Goal: Task Accomplishment & Management: Manage account settings

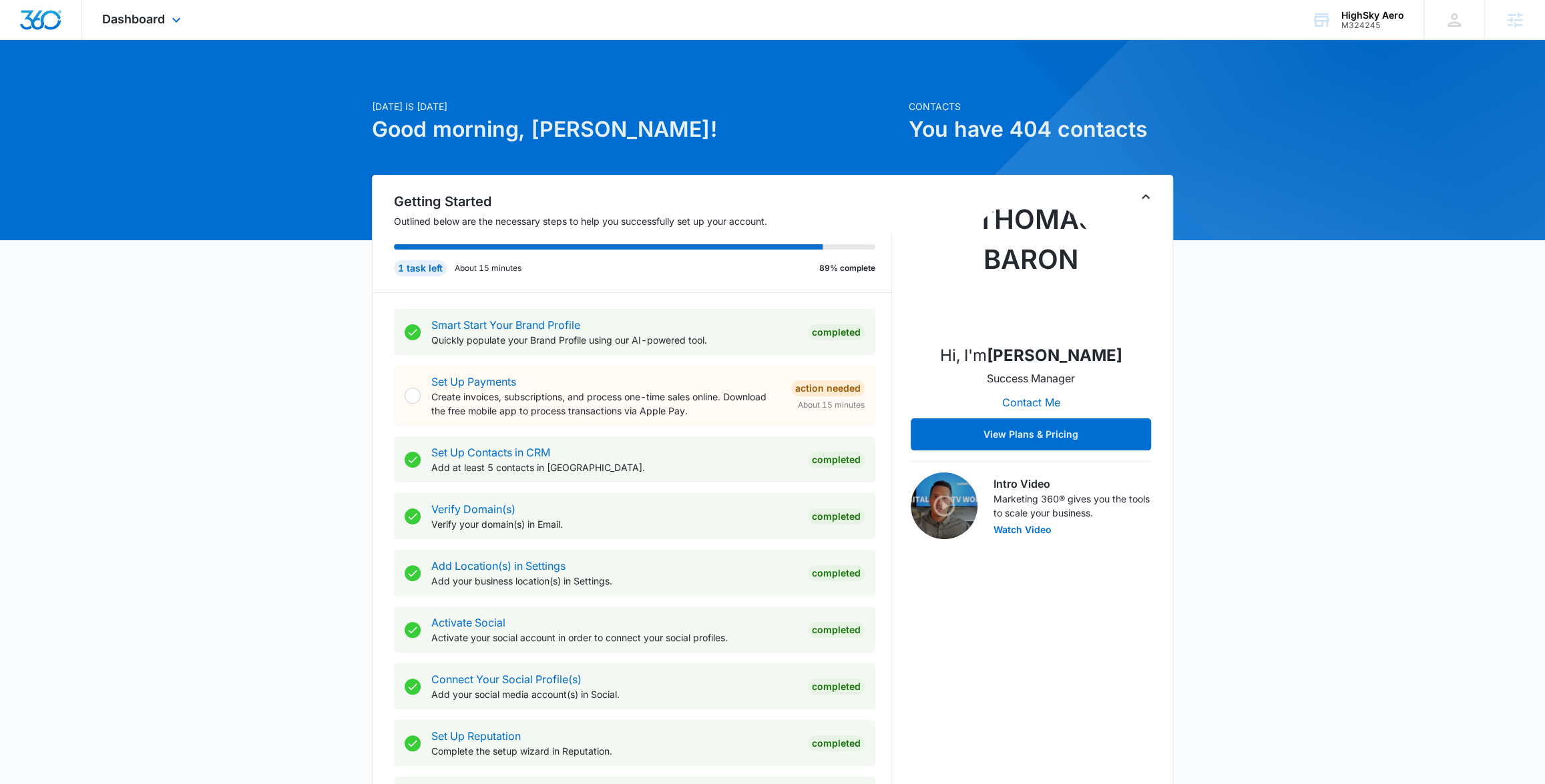
click at [165, 22] on div "Dashboard Apps Reputation Websites Forms CRM Email Social Content Ads Intellige…" at bounding box center [143, 19] width 122 height 40
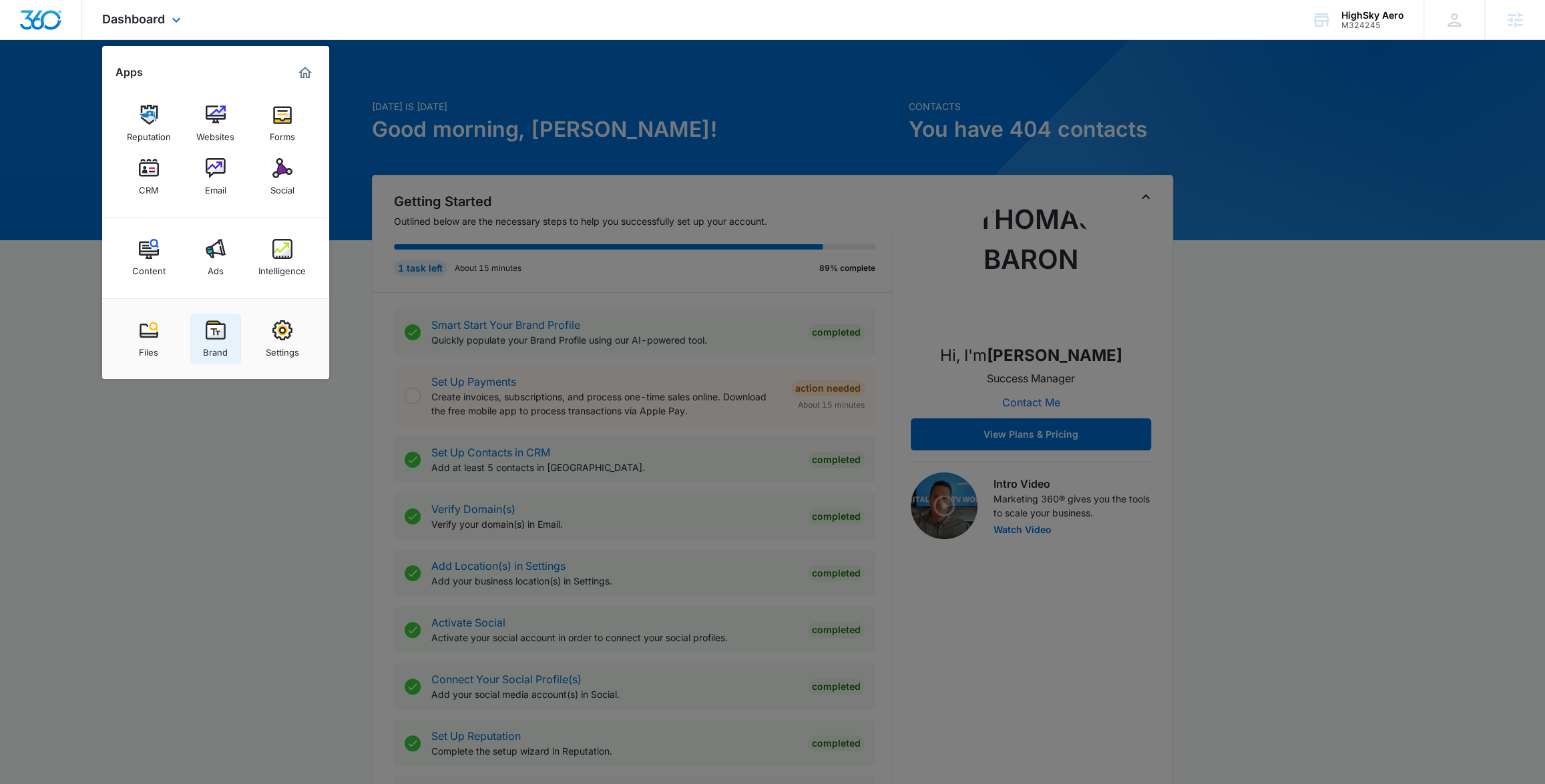
click at [210, 340] on div "Brand" at bounding box center [215, 349] width 25 height 17
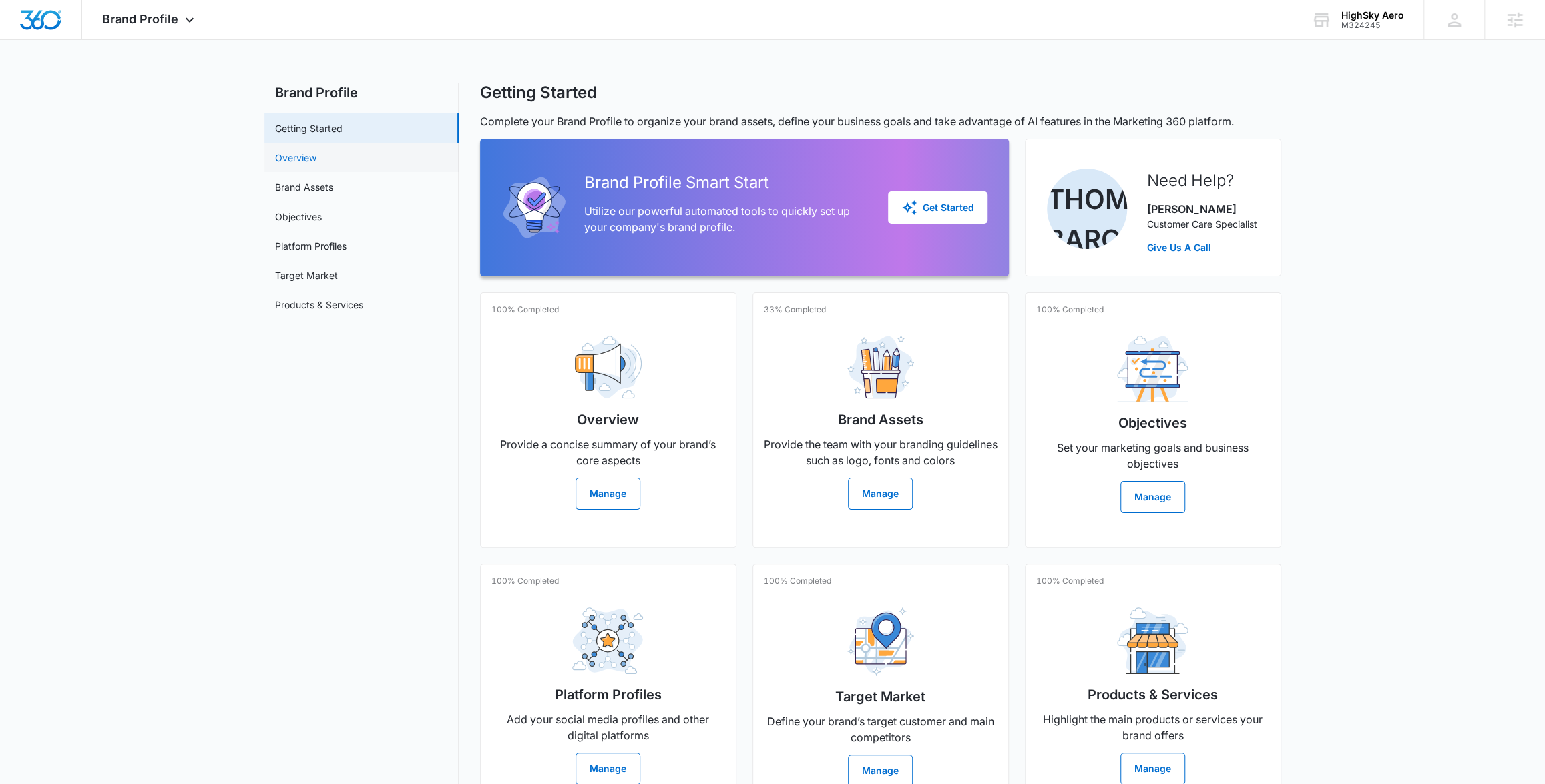
click at [305, 156] on link "Overview" at bounding box center [296, 157] width 41 height 14
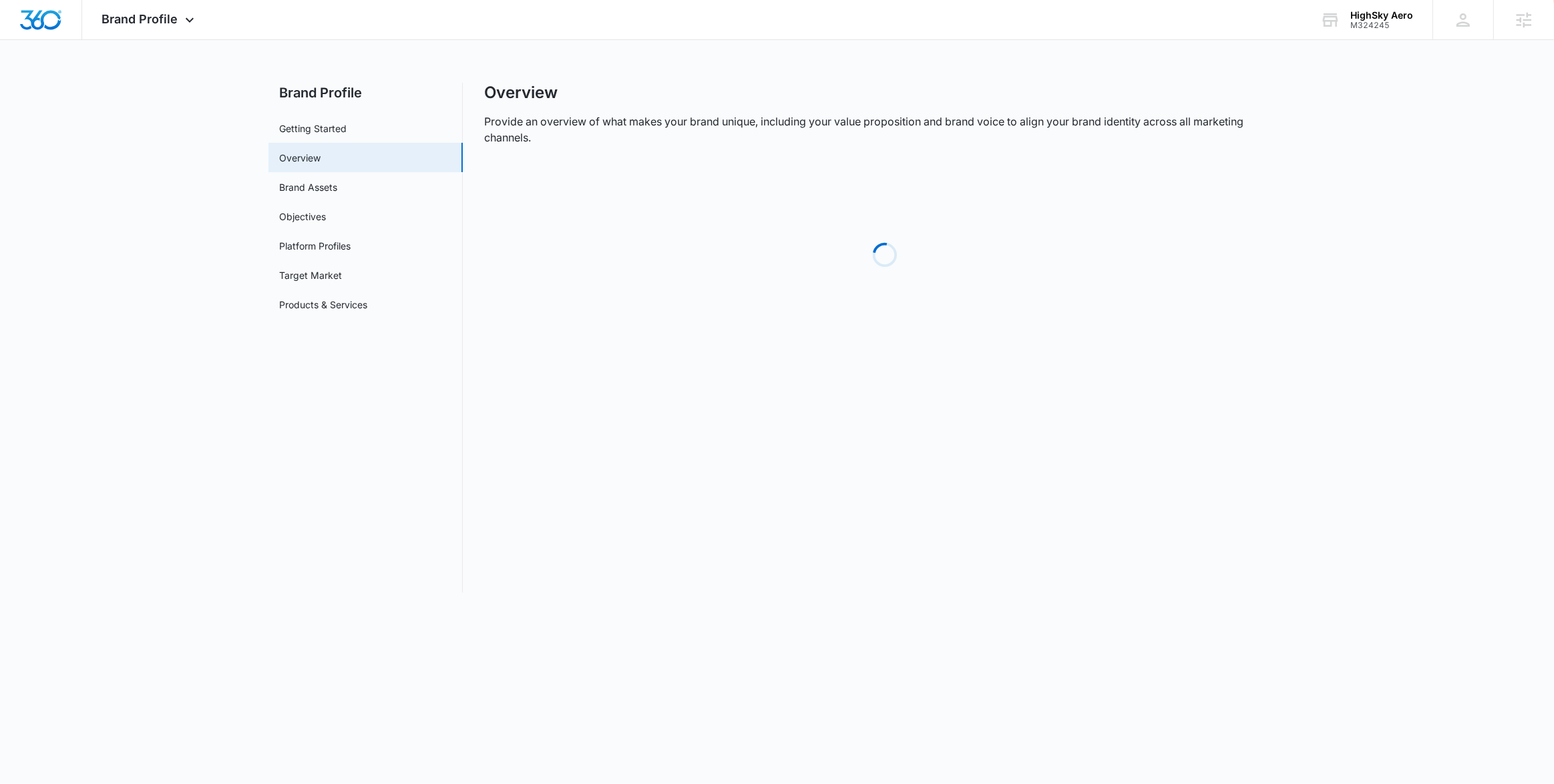
click at [303, 156] on link "Overview" at bounding box center [299, 157] width 41 height 14
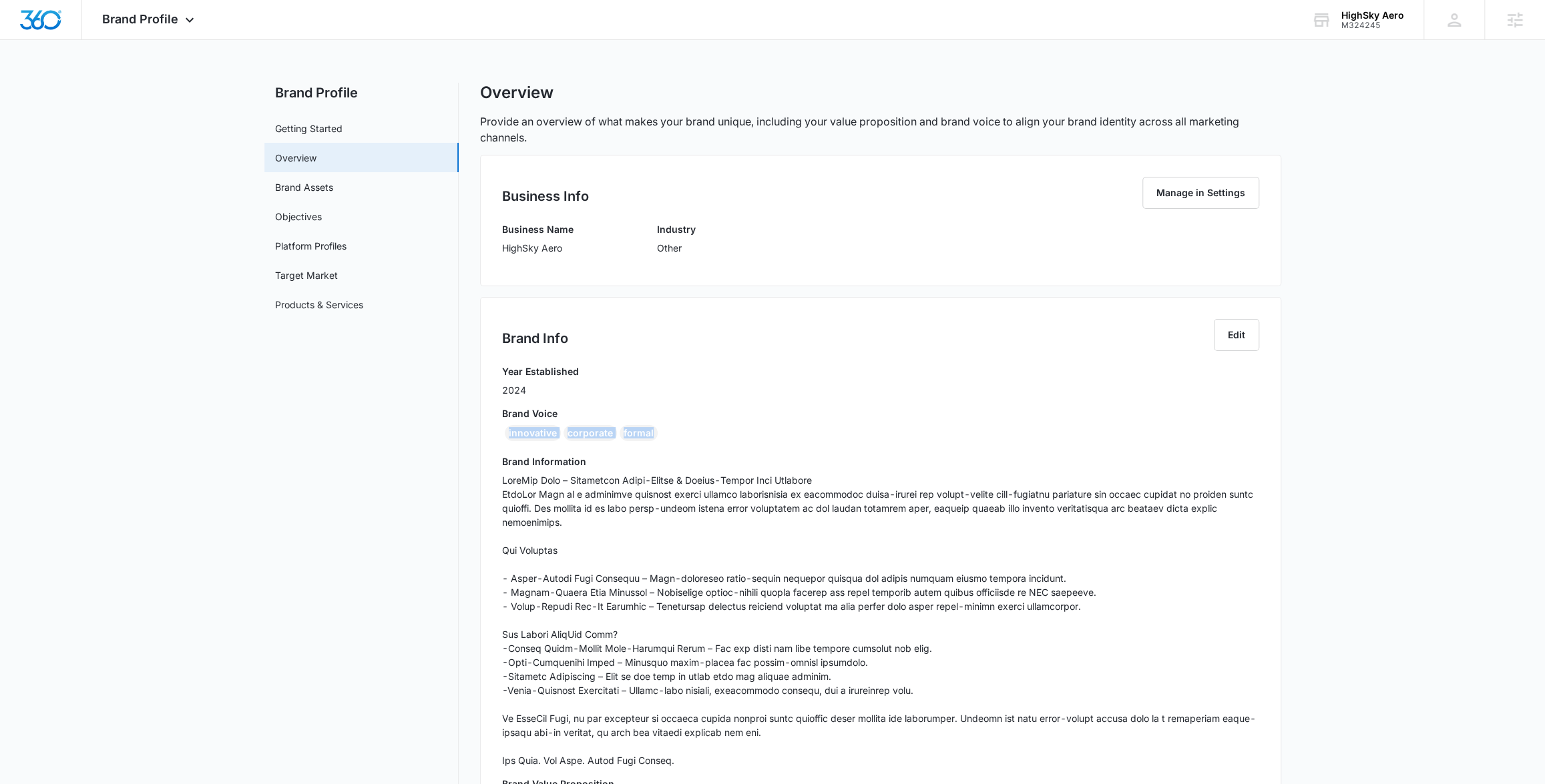
drag, startPoint x: 667, startPoint y: 433, endPoint x: 489, endPoint y: 436, distance: 178.0
click at [489, 436] on div "Brand Info Edit Year Established 2024 Brand Voice innovative corporate formal B…" at bounding box center [880, 611] width 801 height 628
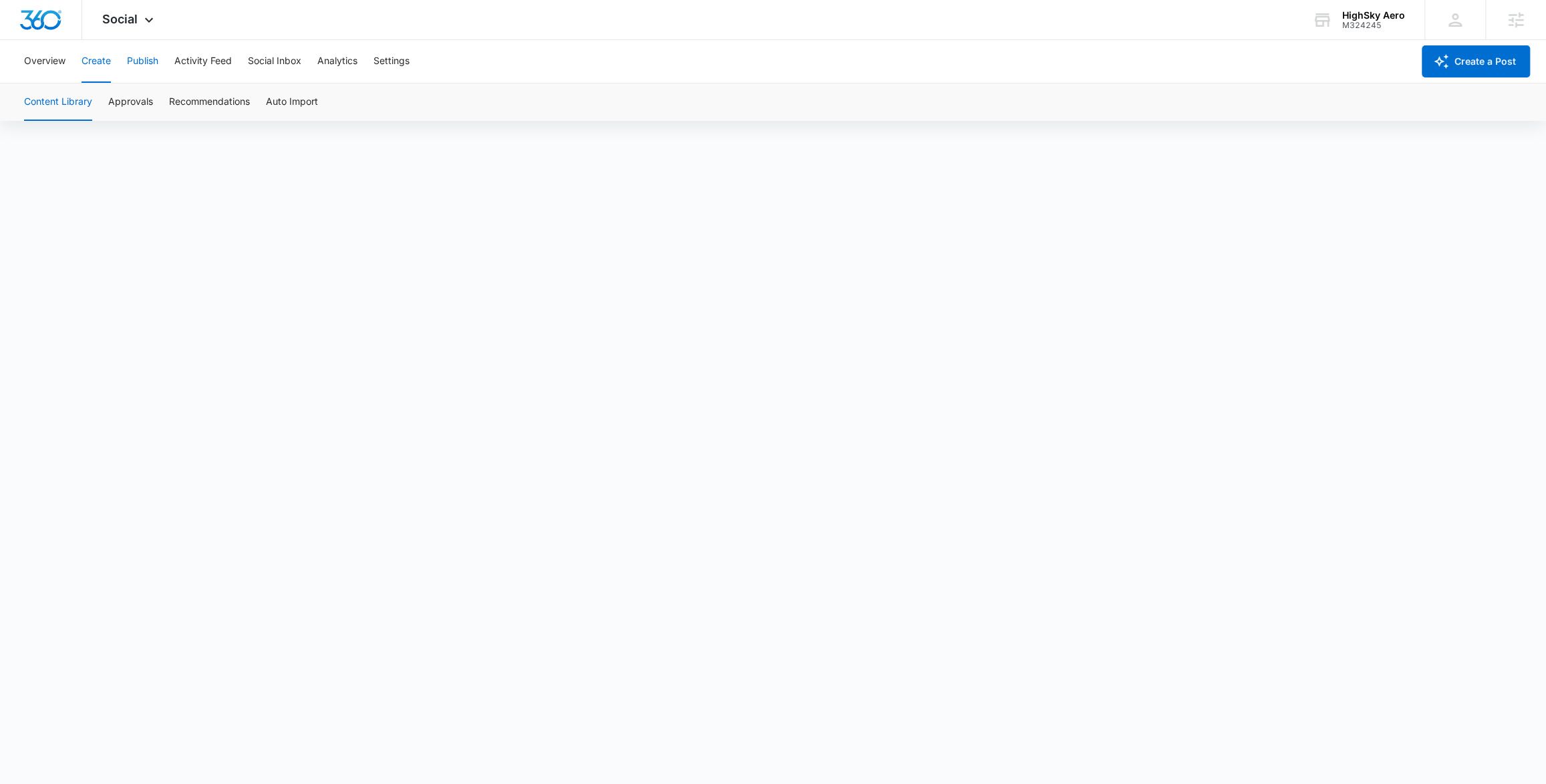
click at [147, 64] on button "Publish" at bounding box center [143, 62] width 31 height 42
click at [99, 100] on button "Schedules" at bounding box center [101, 102] width 45 height 38
click at [53, 101] on button "Calendar" at bounding box center [43, 102] width 40 height 38
click at [404, 66] on button "Settings" at bounding box center [391, 62] width 36 height 42
click at [59, 64] on button "Overview" at bounding box center [44, 62] width 41 height 42
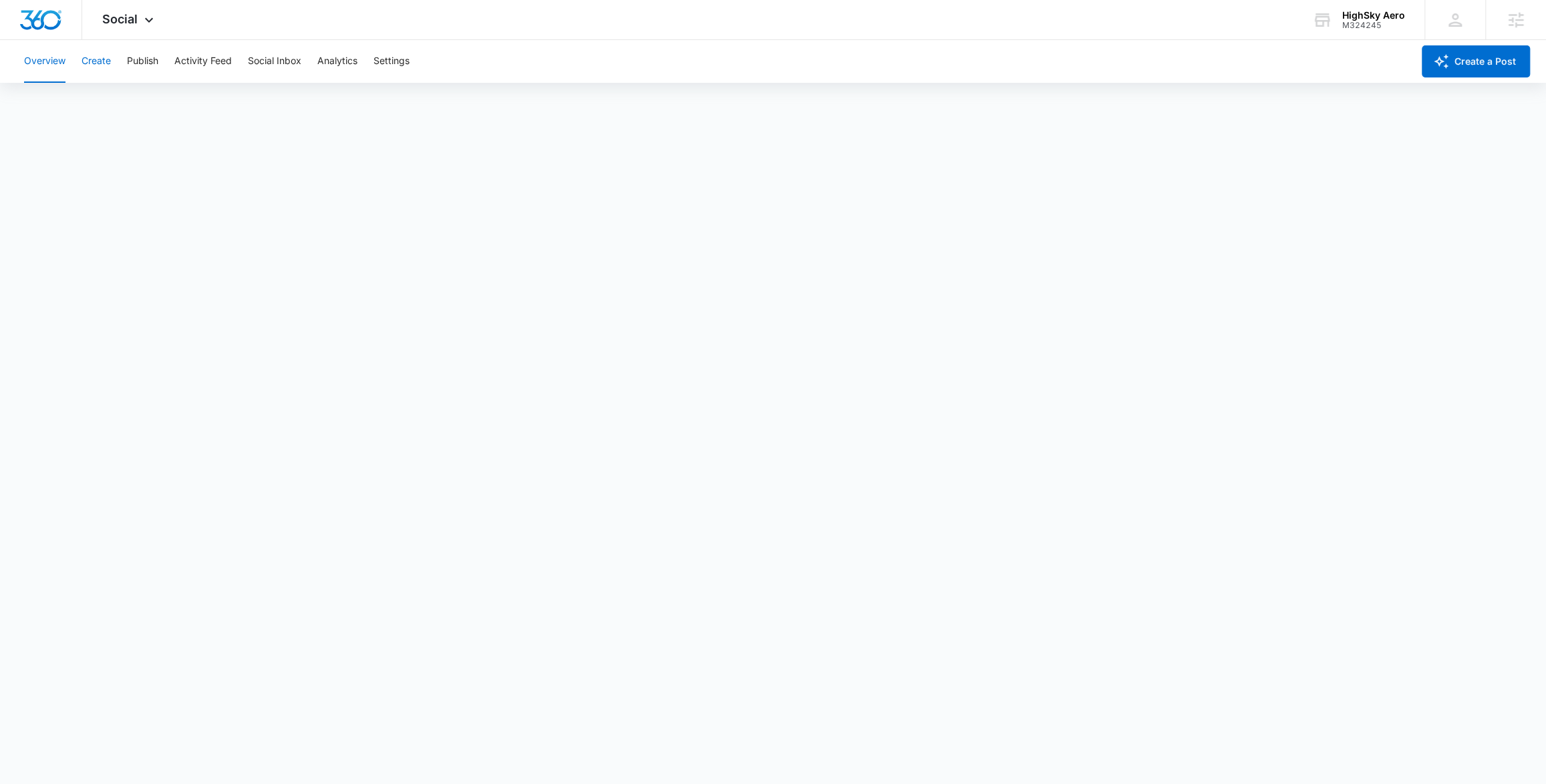
click at [96, 56] on button "Create" at bounding box center [96, 62] width 29 height 42
click at [146, 60] on button "Publish" at bounding box center [143, 62] width 31 height 42
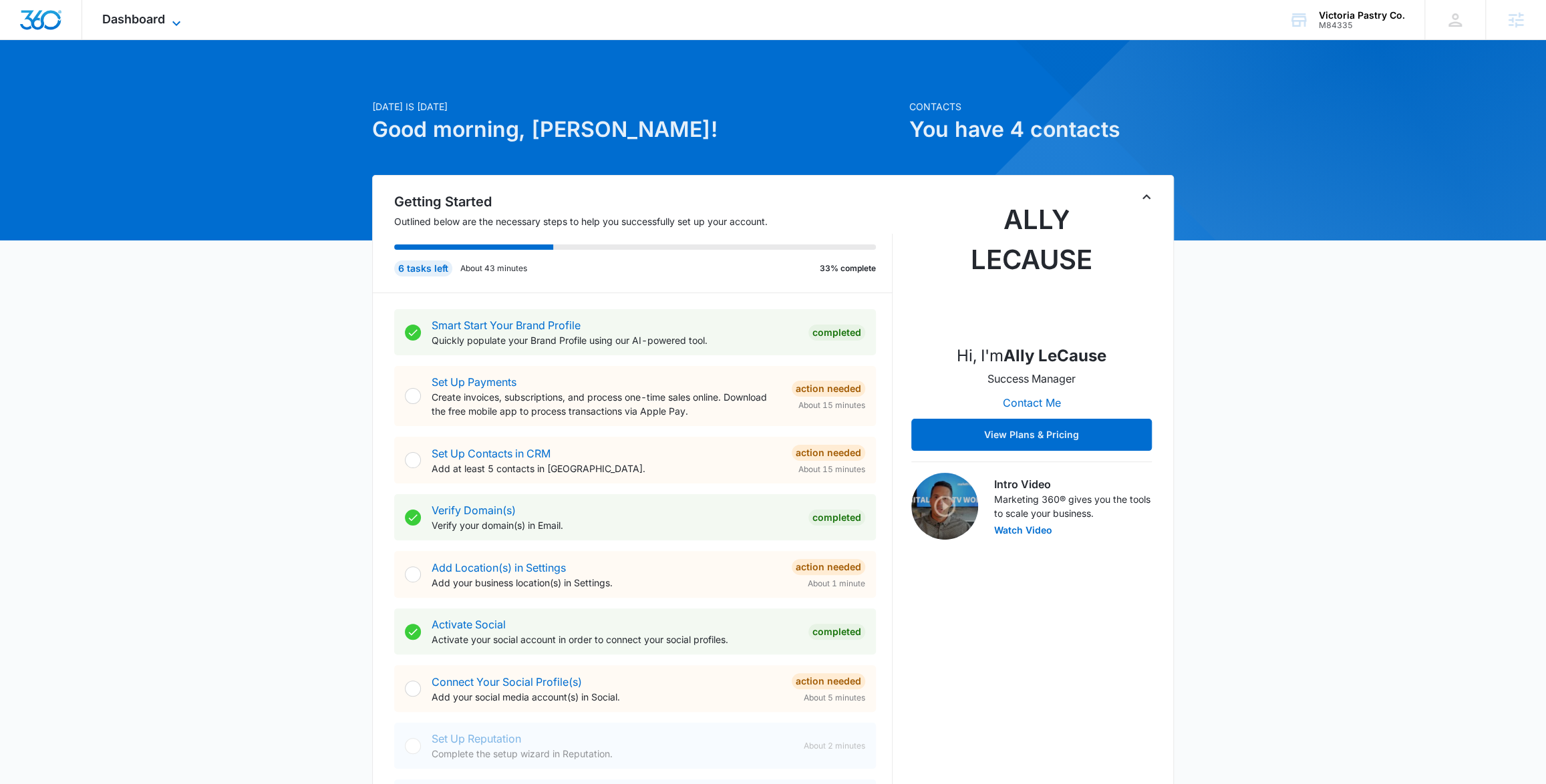
click at [172, 28] on icon at bounding box center [176, 23] width 16 height 16
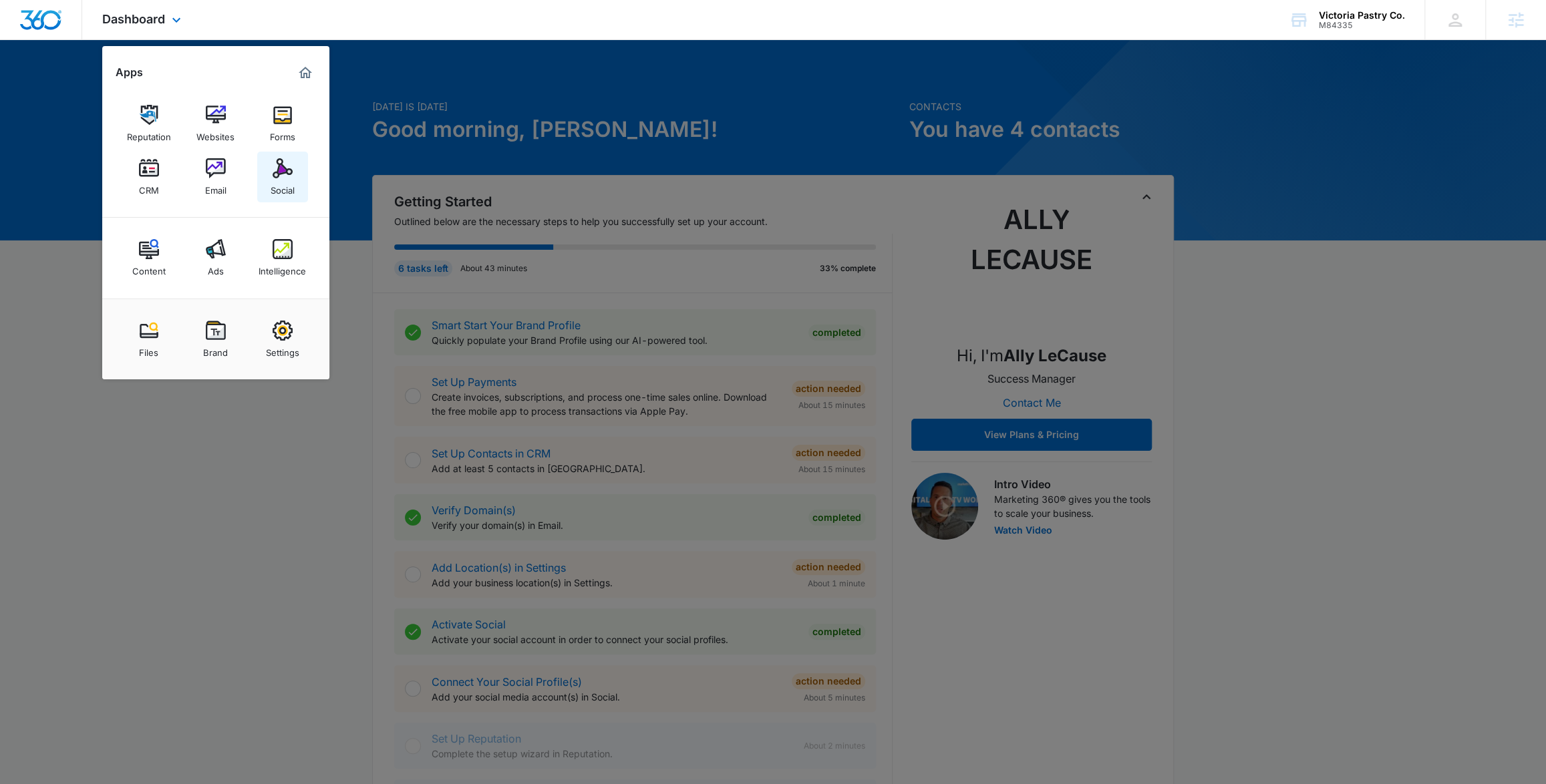
click at [270, 167] on link "Social" at bounding box center [282, 177] width 51 height 51
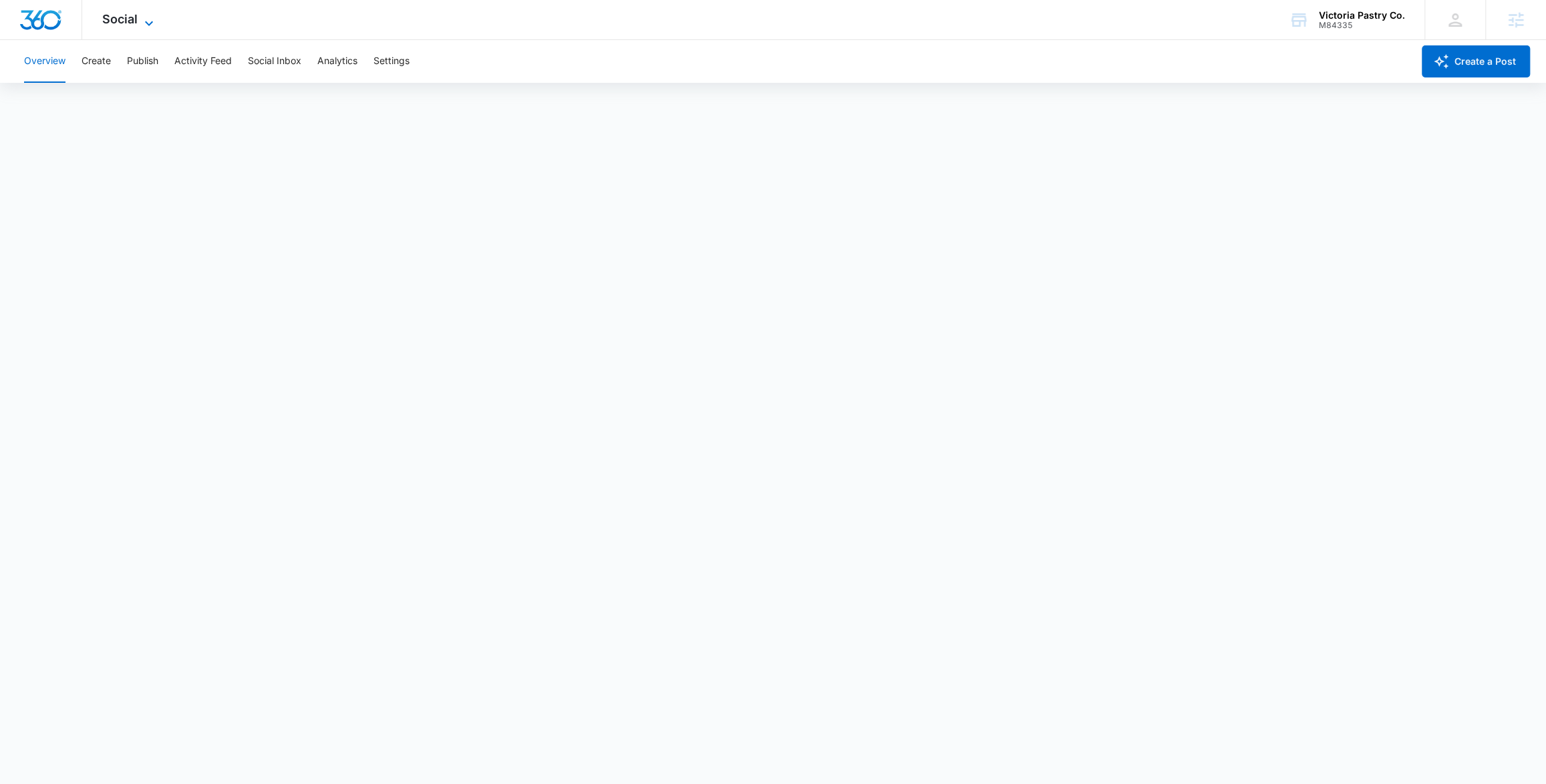
click at [141, 20] on icon at bounding box center [148, 23] width 16 height 16
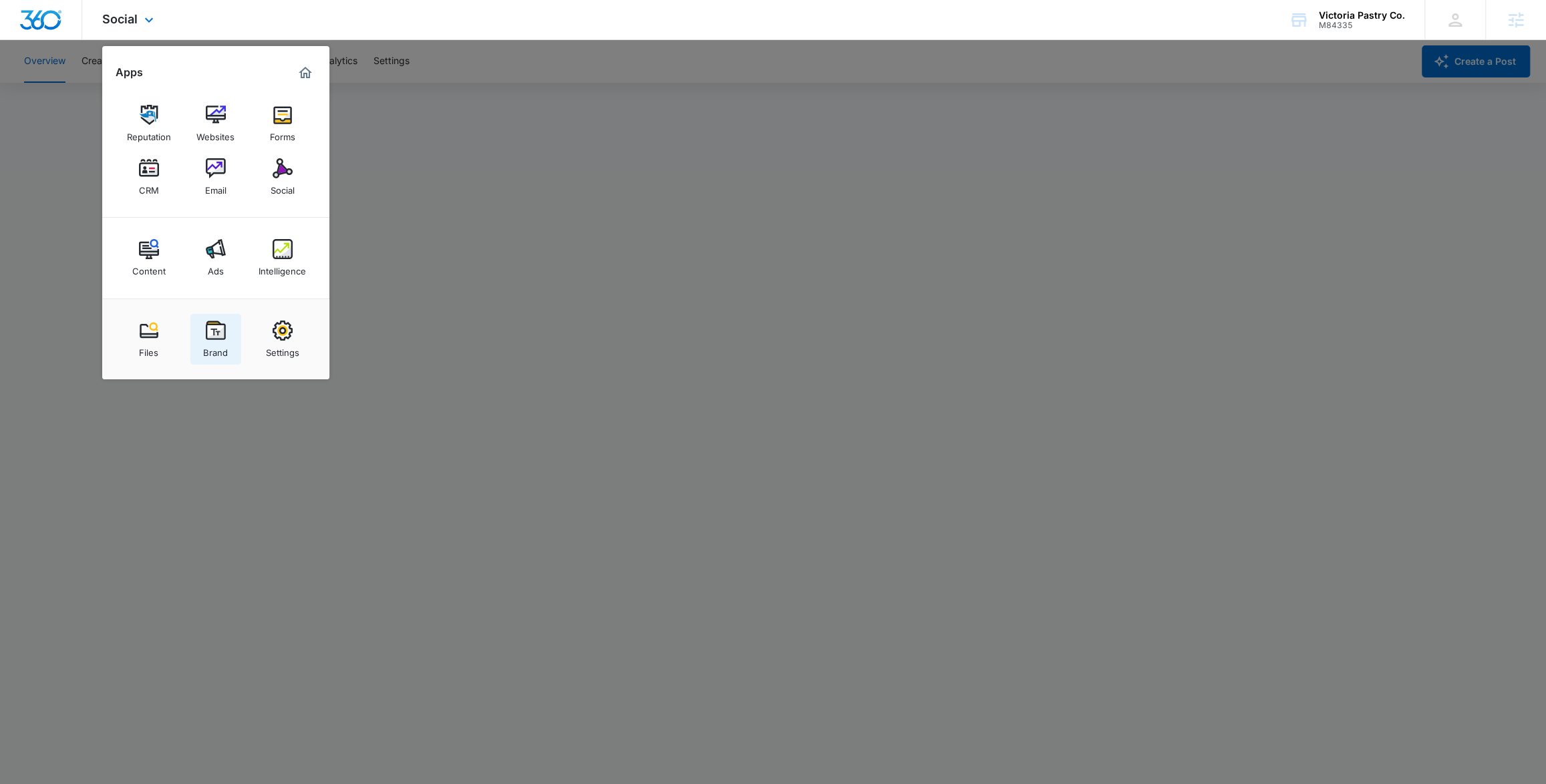
click at [205, 339] on img at bounding box center [216, 331] width 20 height 20
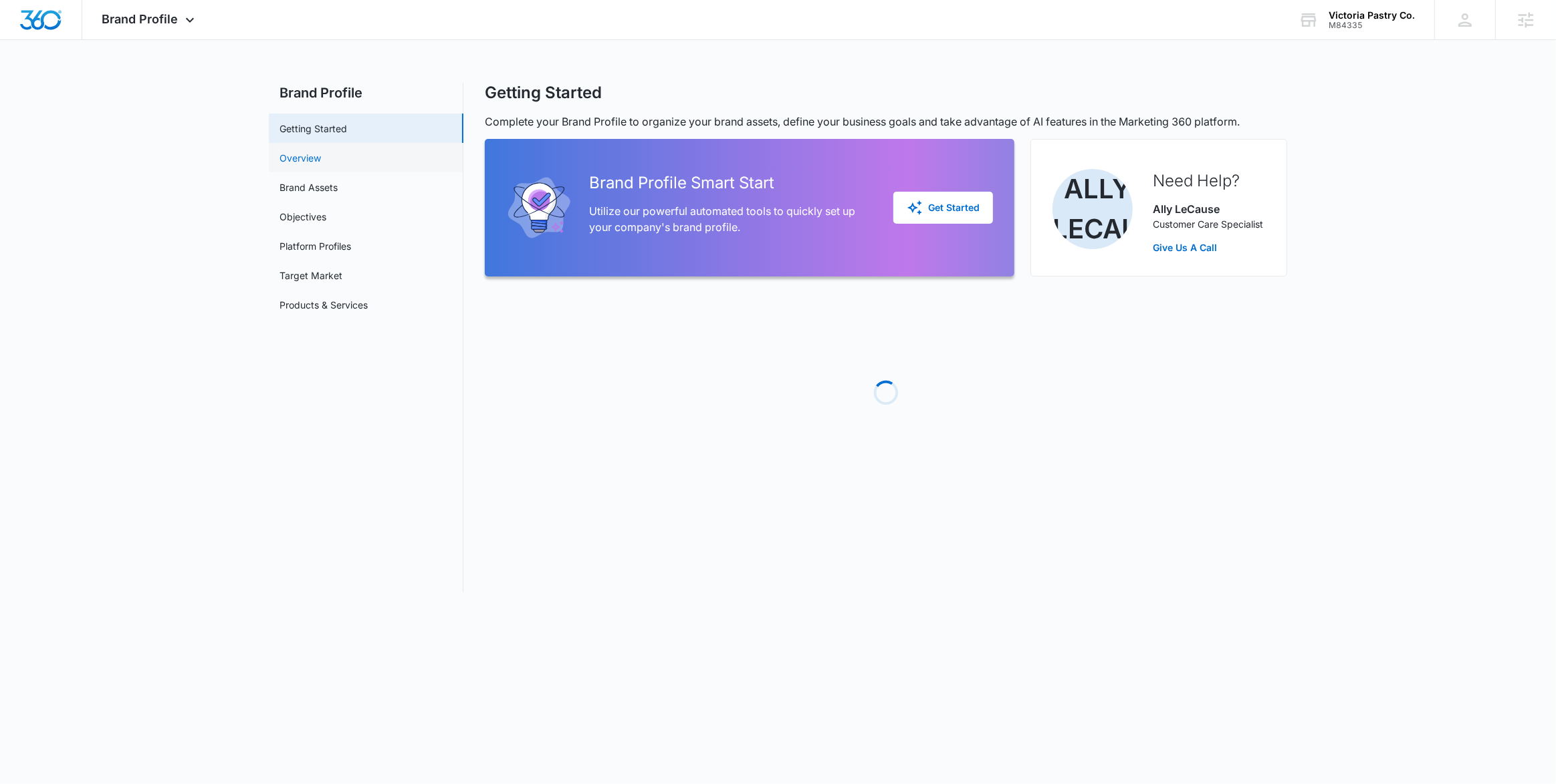
click at [320, 153] on link "Overview" at bounding box center [300, 158] width 41 height 14
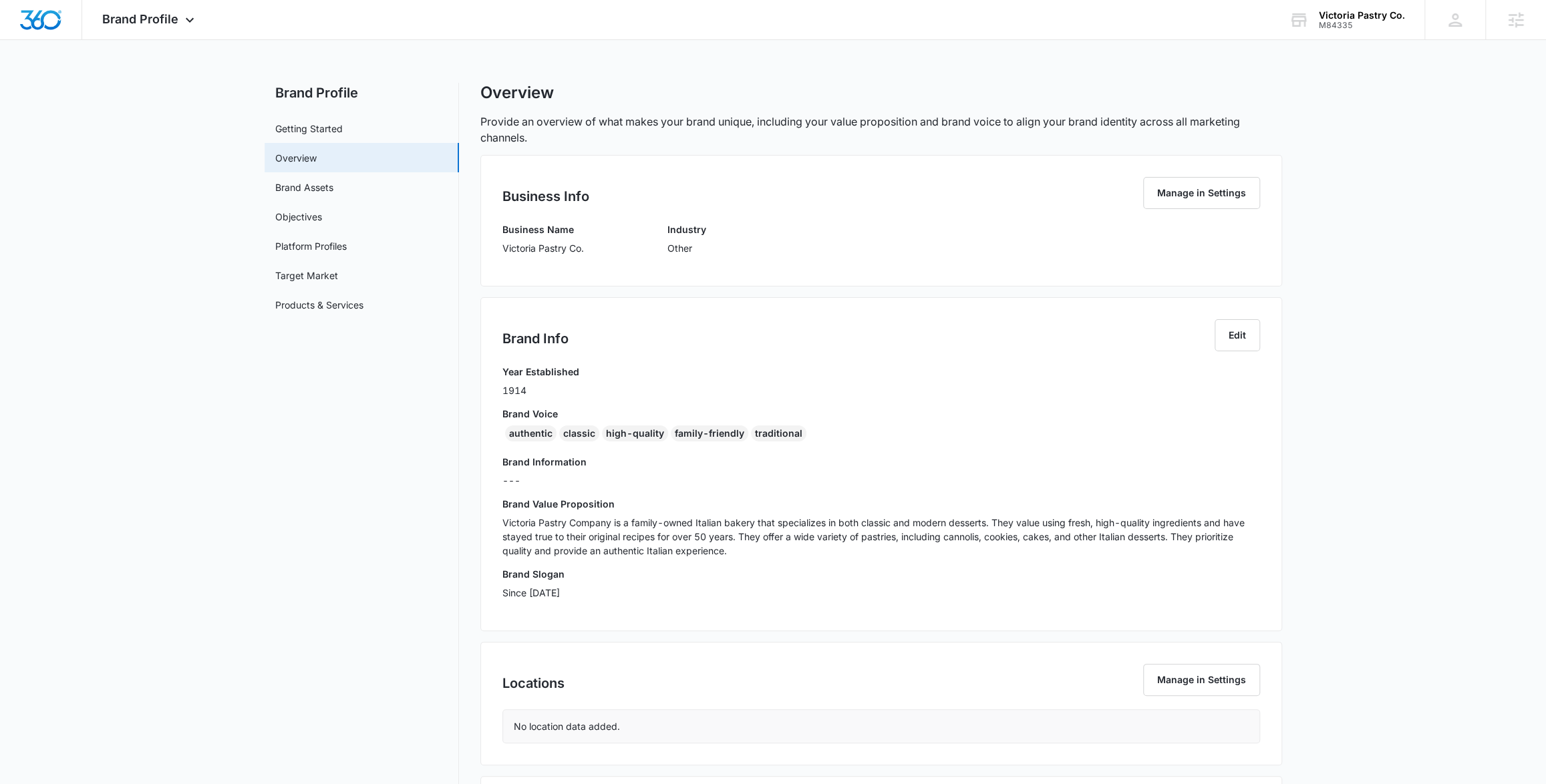
click at [811, 432] on div "authentic classic high-quality family-friendly traditional" at bounding box center [881, 436] width 757 height 21
drag, startPoint x: 663, startPoint y: 422, endPoint x: 503, endPoint y: 428, distance: 160.1
click at [502, 428] on div "authentic classic high-quality family-friendly traditional" at bounding box center [881, 436] width 757 height 21
copy div "authentic classic high-quality family-friendly traditional"
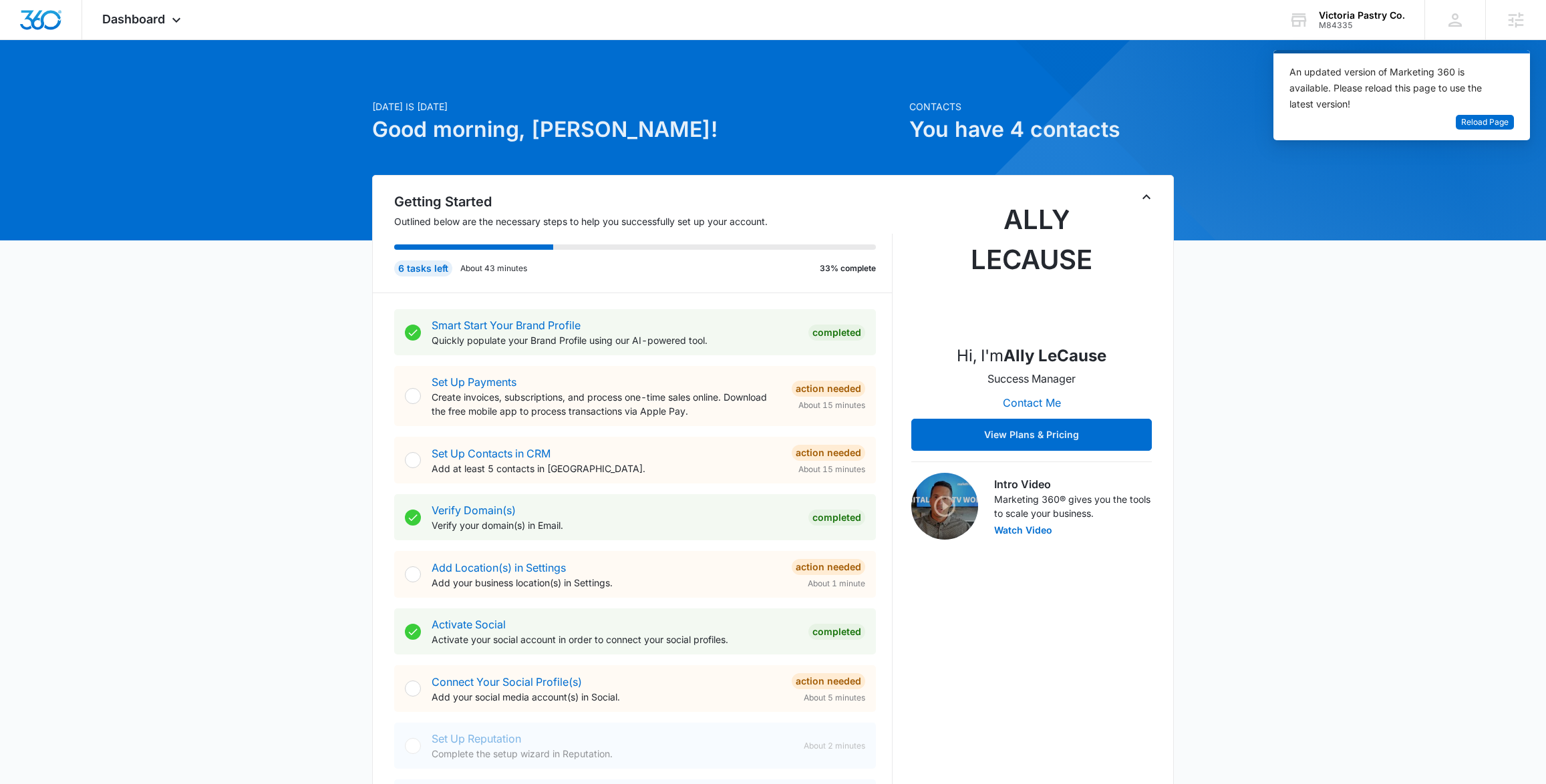
click at [163, 23] on span "Dashboard" at bounding box center [134, 18] width 63 height 14
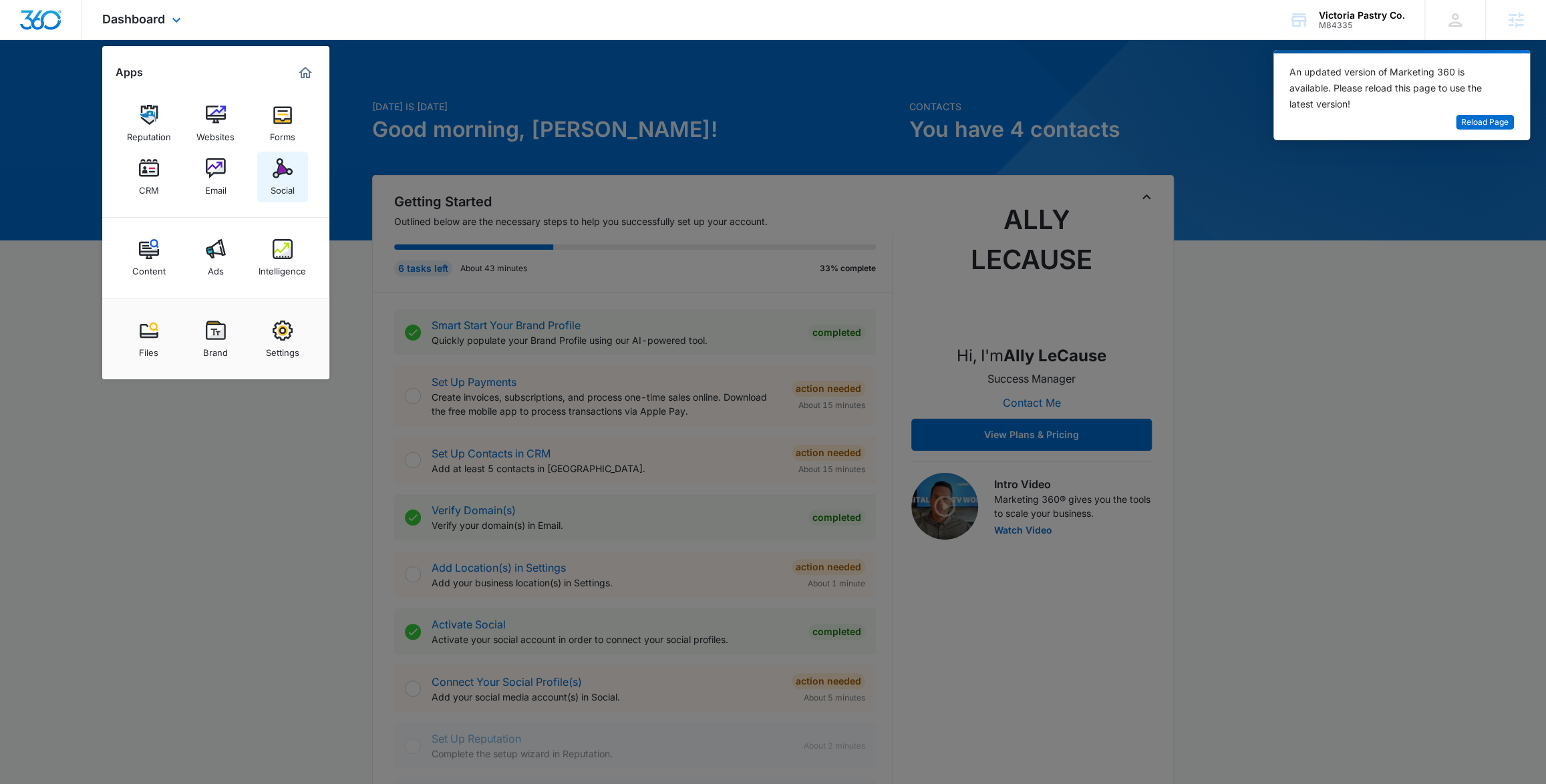
click at [274, 174] on img at bounding box center [283, 169] width 20 height 20
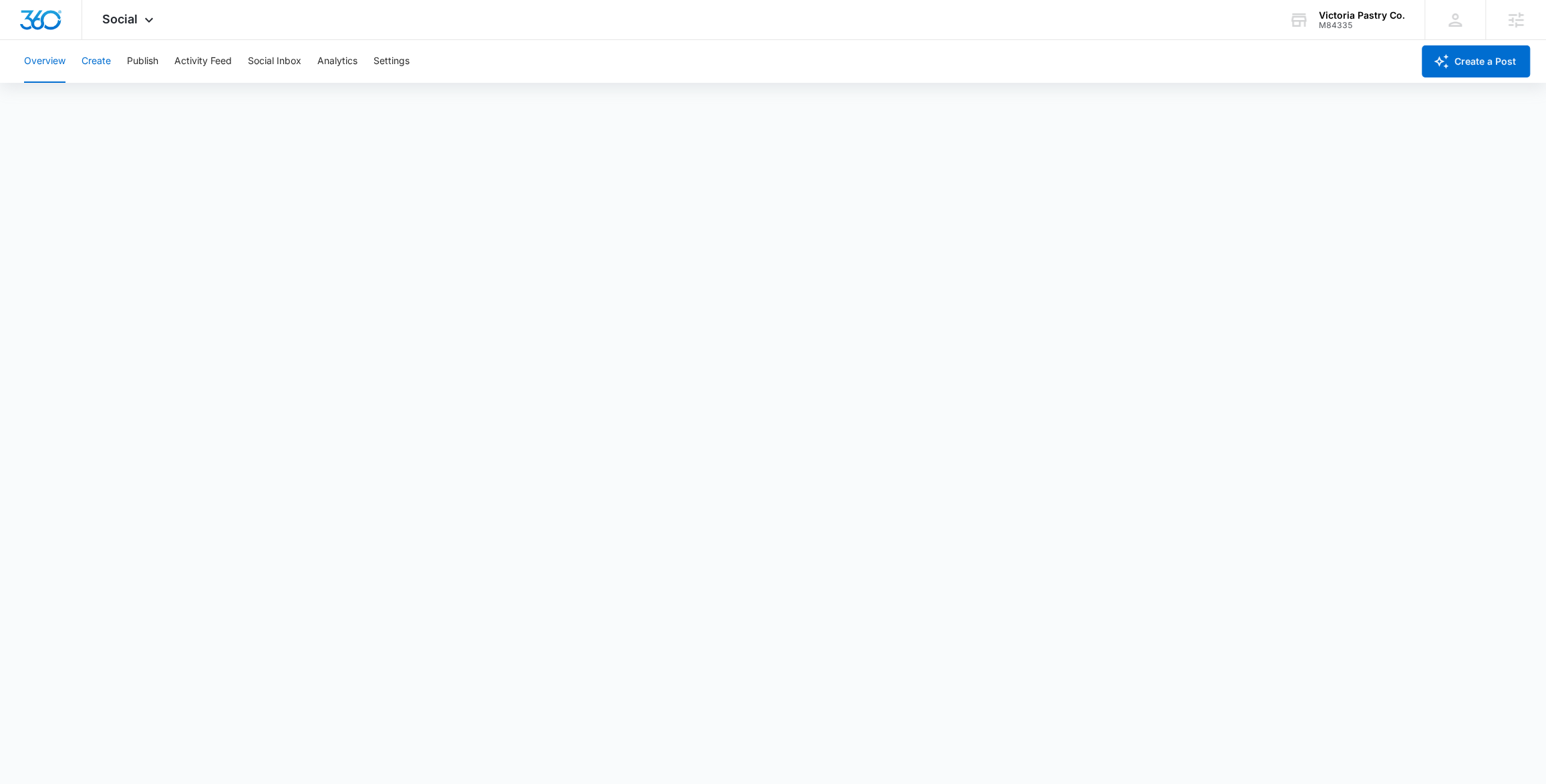
click at [94, 60] on button "Create" at bounding box center [96, 62] width 29 height 42
click at [139, 99] on button "Approvals" at bounding box center [130, 102] width 45 height 38
click at [392, 55] on button "Settings" at bounding box center [391, 62] width 36 height 42
click at [106, 63] on button "Create" at bounding box center [96, 62] width 29 height 42
click at [141, 100] on button "Approvals" at bounding box center [130, 102] width 45 height 38
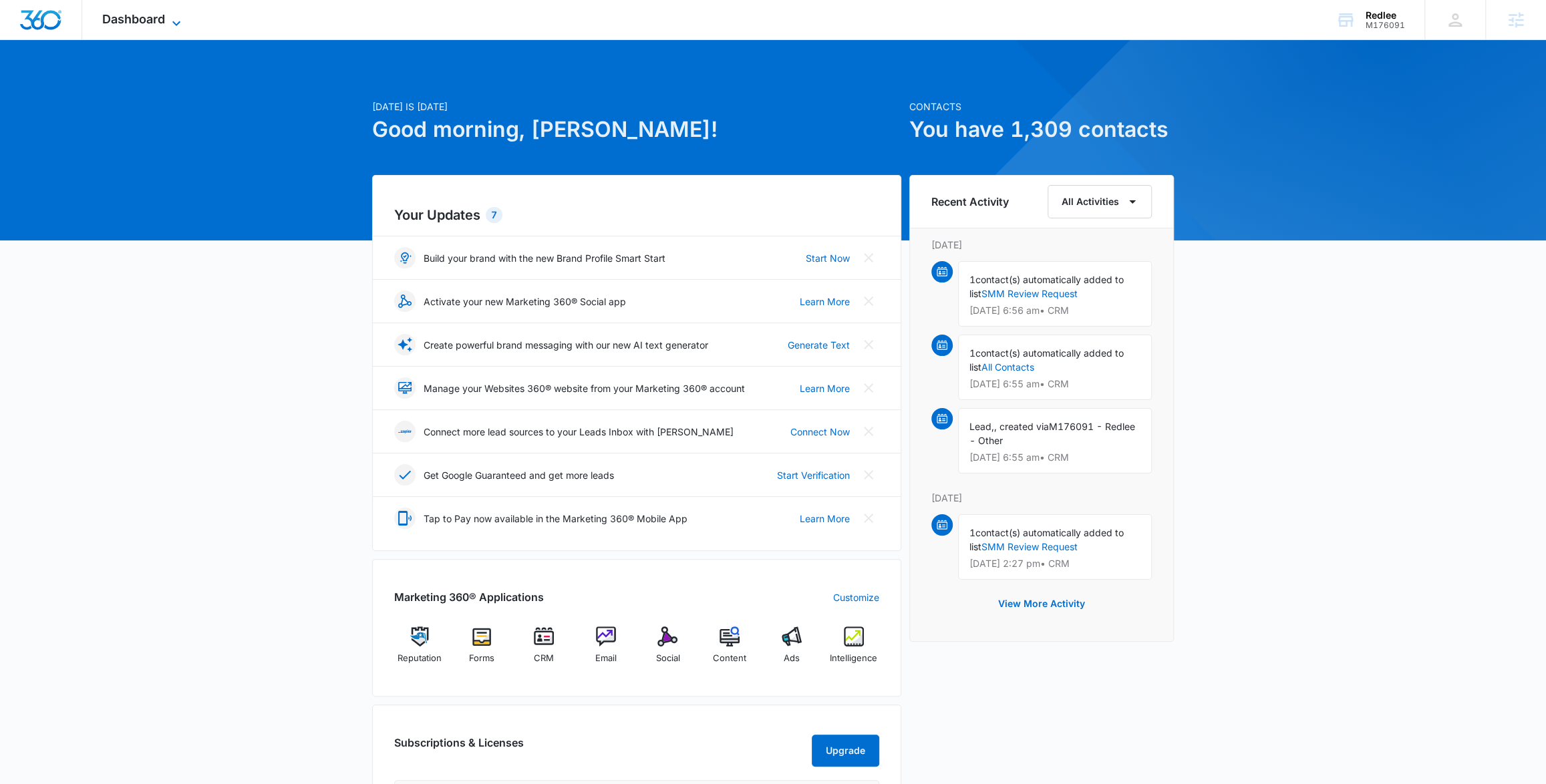
click at [180, 21] on icon at bounding box center [176, 23] width 16 height 16
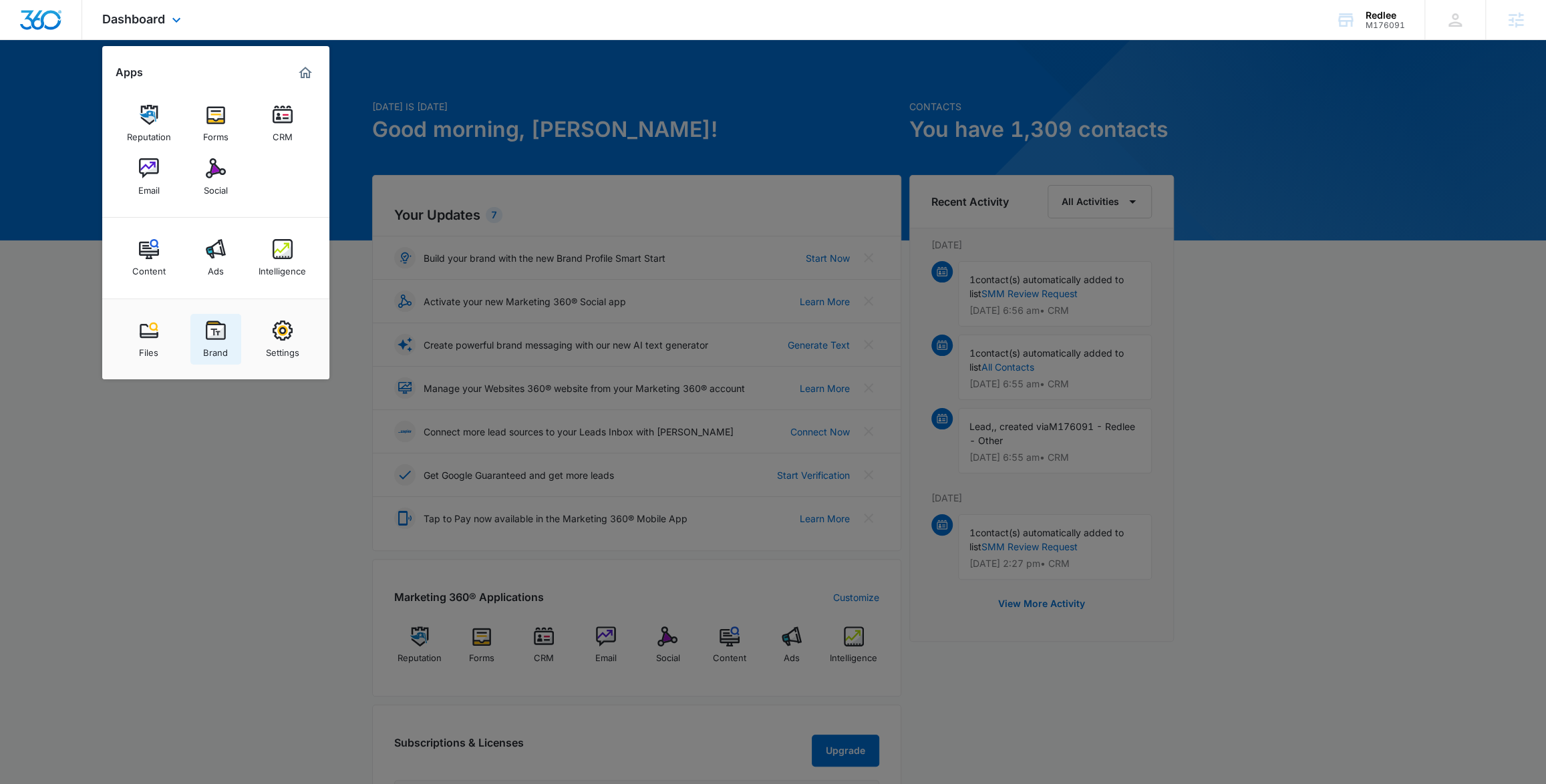
click at [205, 334] on img at bounding box center [216, 331] width 20 height 20
click at [205, 334] on div "[DATE] is [DATE] Good morning, [PERSON_NAME]! Contacts You have 1,309 contacts …" at bounding box center [773, 593] width 1546 height 1073
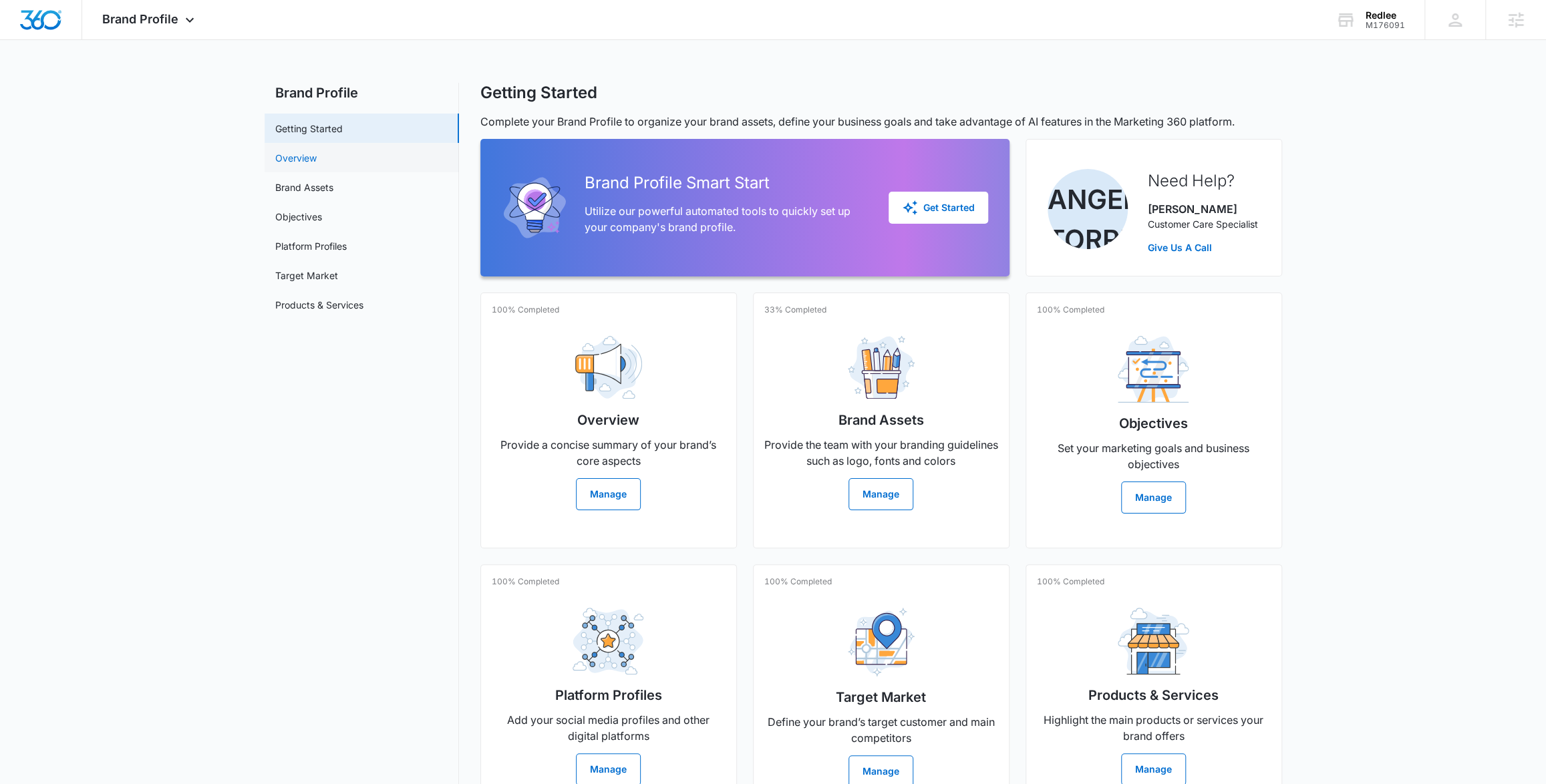
click at [299, 160] on link "Overview" at bounding box center [296, 158] width 41 height 14
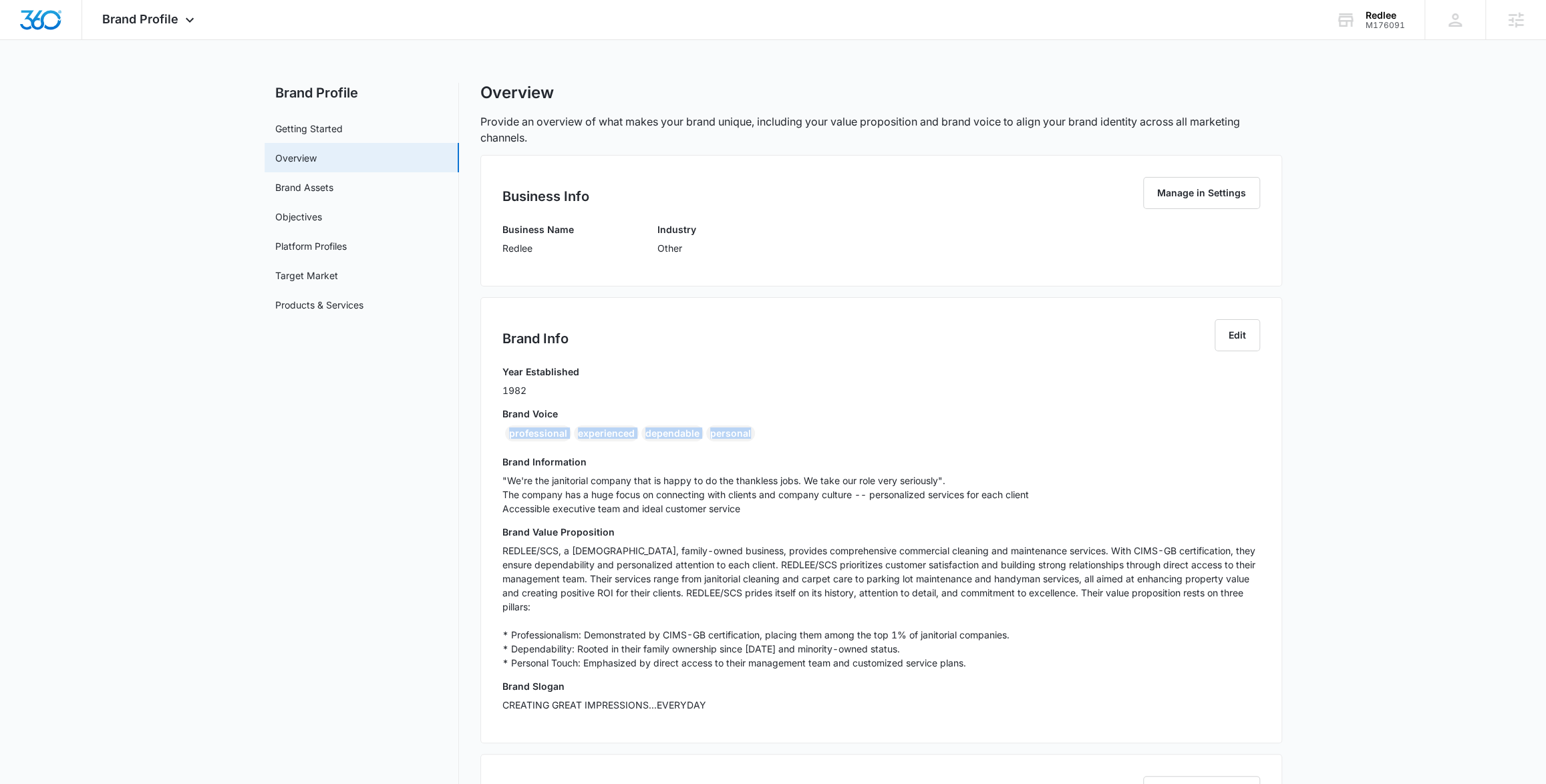
drag, startPoint x: 760, startPoint y: 437, endPoint x: 502, endPoint y: 434, distance: 258.0
click at [502, 434] on div "professional experienced dependable personal" at bounding box center [881, 436] width 757 height 21
copy div "professional experienced dependable personal"
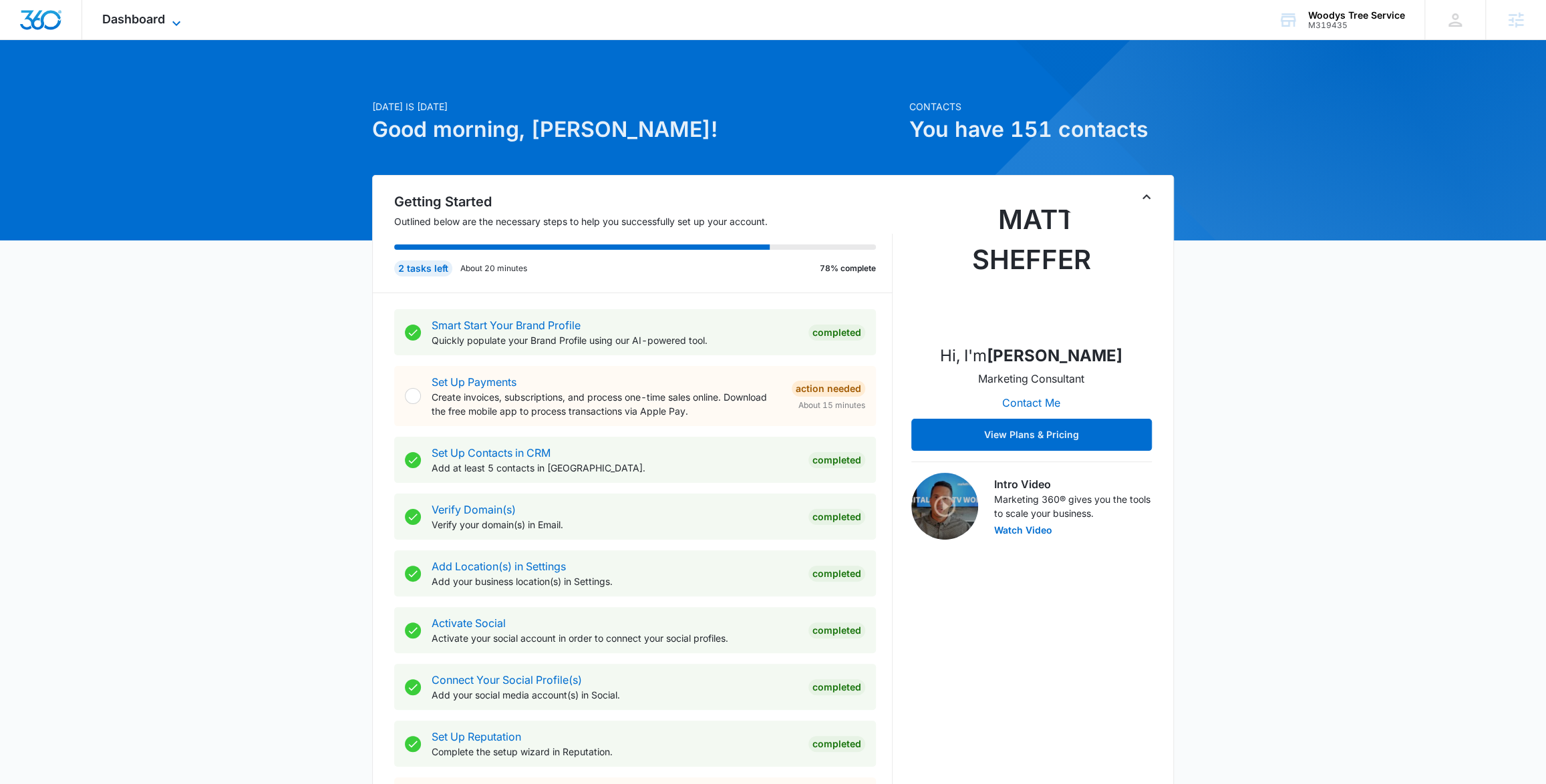
click at [149, 19] on span "Dashboard" at bounding box center [134, 18] width 63 height 14
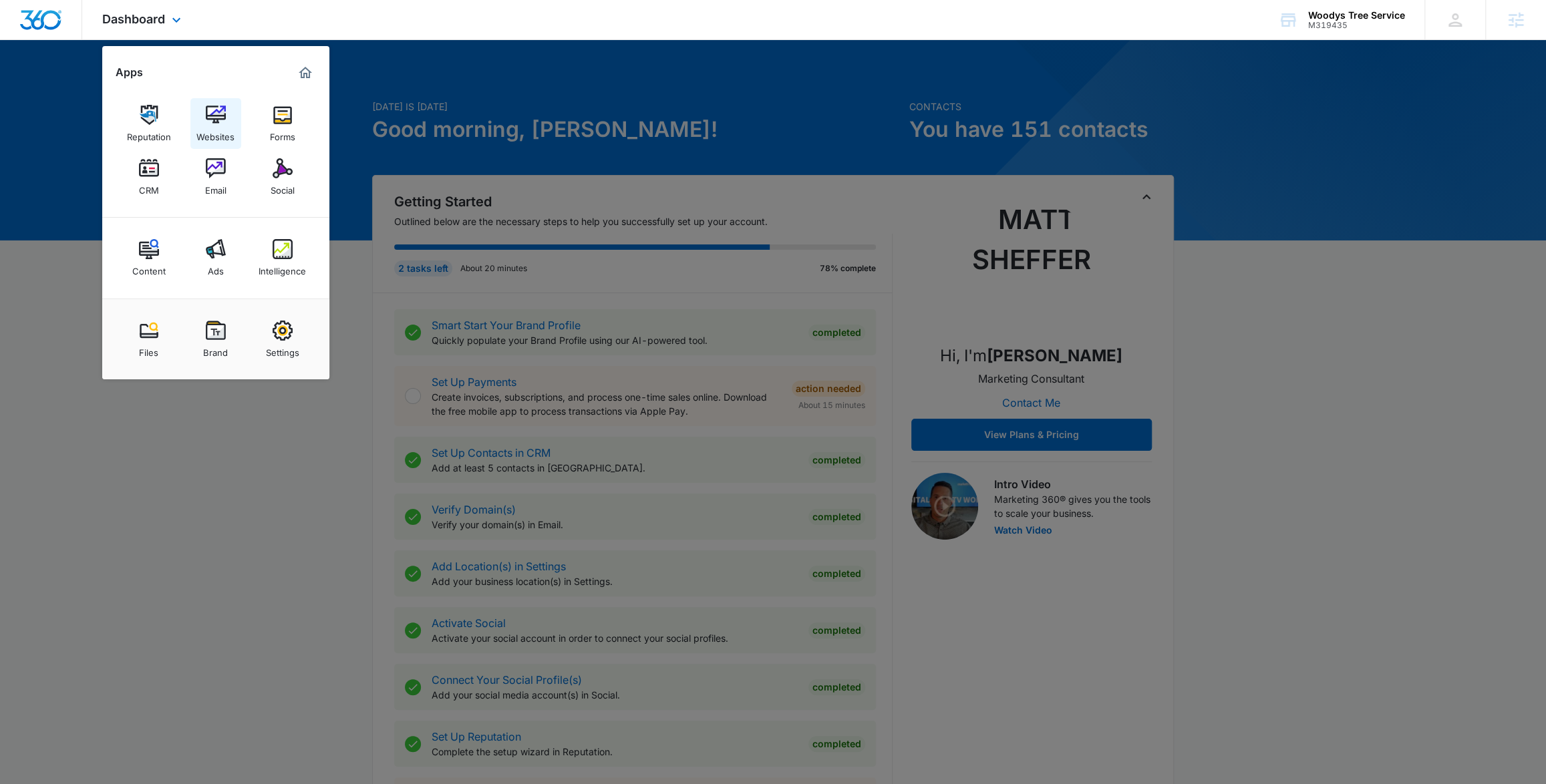
click at [214, 130] on div "Websites" at bounding box center [215, 134] width 38 height 18
